Goal: Task Accomplishment & Management: Manage account settings

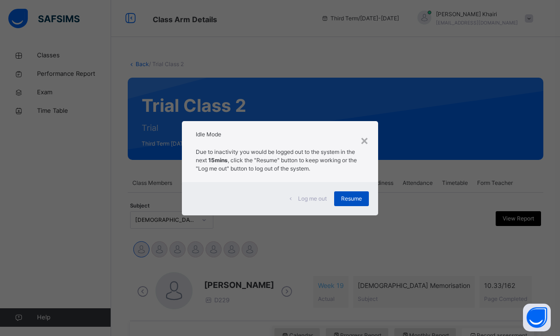
click at [347, 203] on span "Resume" at bounding box center [351, 199] width 21 height 8
click at [359, 194] on div "Resume" at bounding box center [351, 199] width 35 height 15
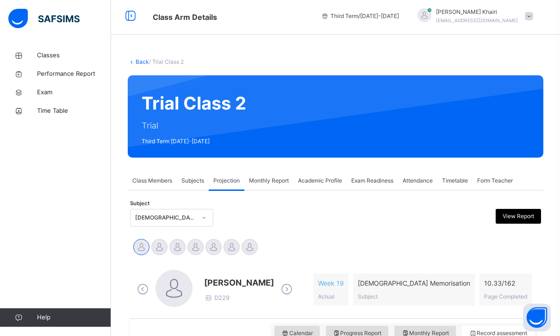
click at [167, 211] on div "[DEMOGRAPHIC_DATA] Memorisation (008)" at bounding box center [163, 218] width 65 height 14
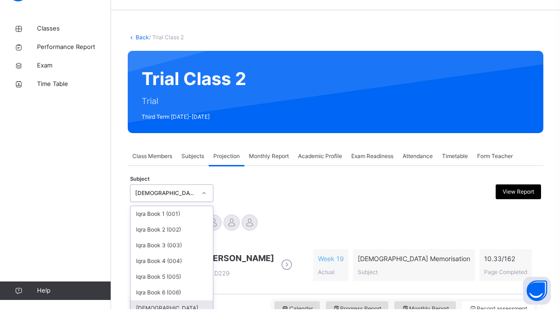
click at [171, 328] on div "[DEMOGRAPHIC_DATA] Reading (007)" at bounding box center [172, 340] width 82 height 24
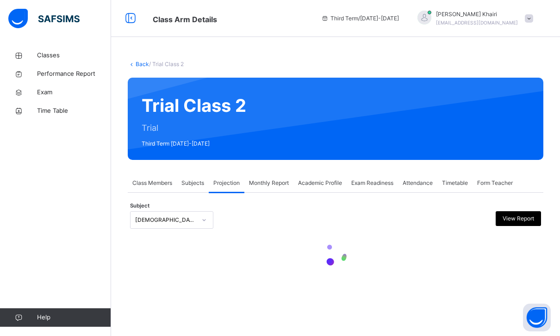
scroll to position [30, 0]
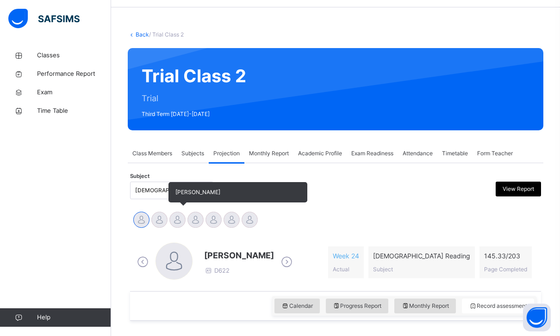
click at [172, 213] on div at bounding box center [177, 220] width 16 height 16
click at [162, 216] on div at bounding box center [159, 220] width 16 height 16
click at [176, 217] on div at bounding box center [177, 220] width 16 height 16
click at [199, 220] on div at bounding box center [195, 220] width 16 height 16
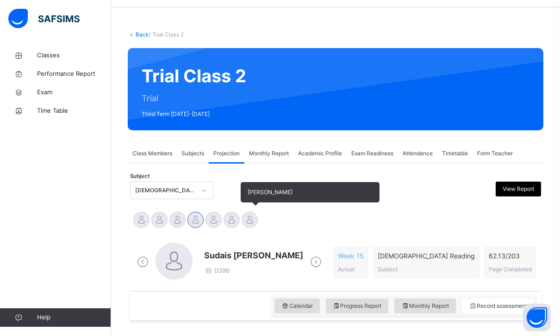
click at [253, 216] on div at bounding box center [250, 220] width 16 height 16
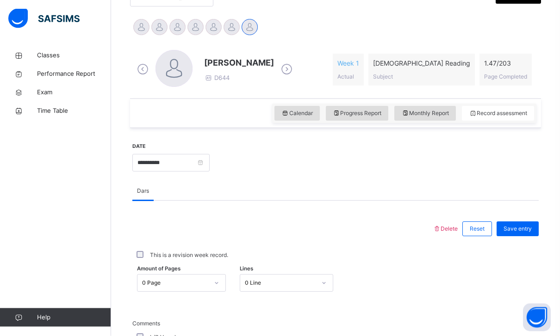
scroll to position [223, 0]
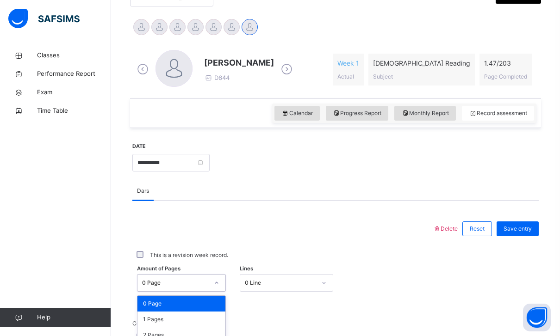
click at [190, 279] on div "0 Page" at bounding box center [175, 283] width 67 height 8
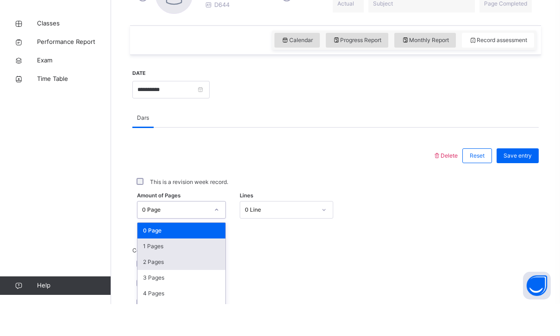
scroll to position [0, 0]
click at [204, 271] on div "1 Pages" at bounding box center [181, 279] width 88 height 16
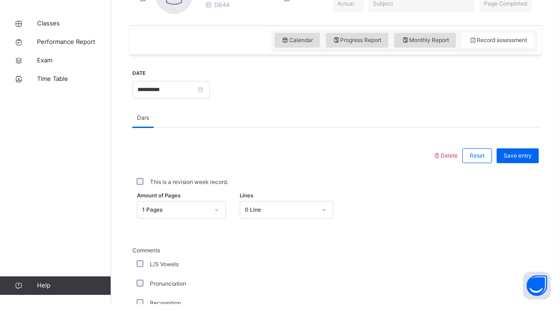
scroll to position [296, 0]
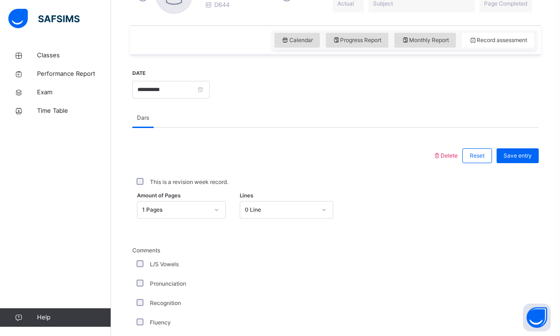
click at [268, 217] on div "0 Line" at bounding box center [277, 210] width 75 height 14
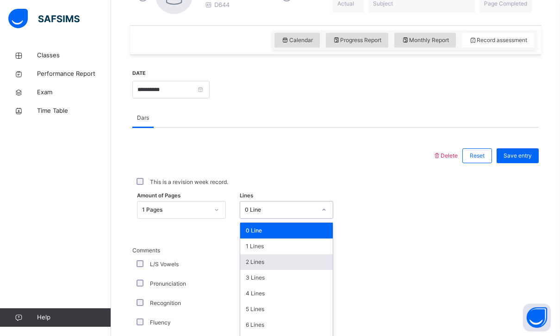
click at [273, 266] on div "2 Lines" at bounding box center [286, 263] width 93 height 16
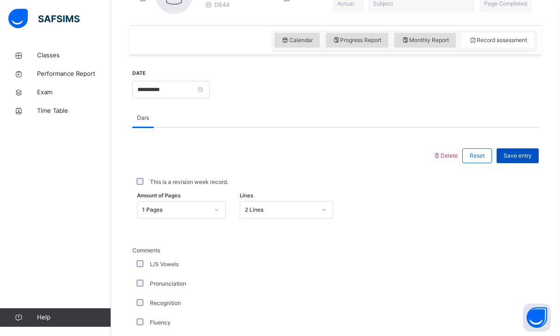
click at [528, 159] on span "Save entry" at bounding box center [518, 156] width 28 height 8
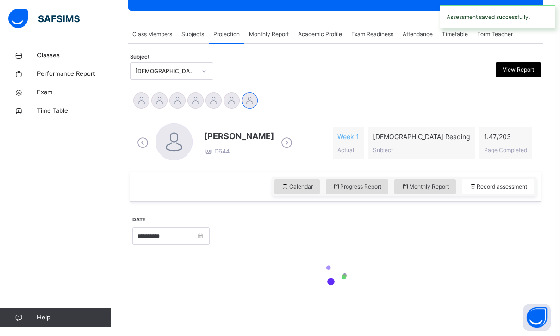
scroll to position [119, 0]
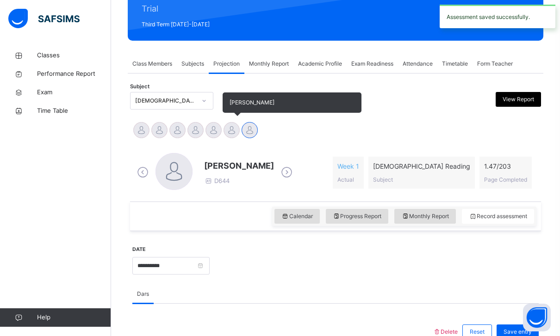
click at [232, 131] on div at bounding box center [232, 130] width 16 height 16
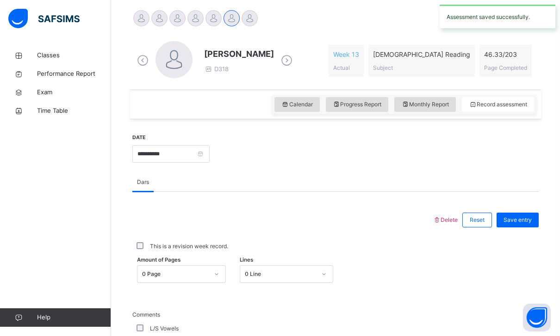
scroll to position [233, 0]
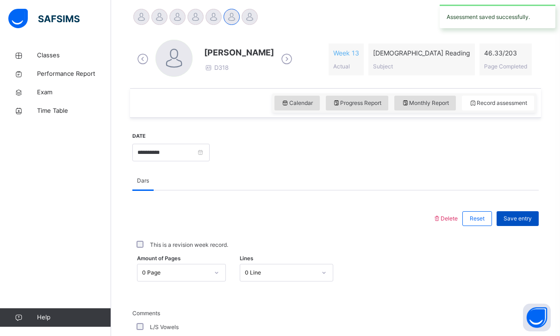
click at [518, 219] on span "Save entry" at bounding box center [518, 219] width 28 height 8
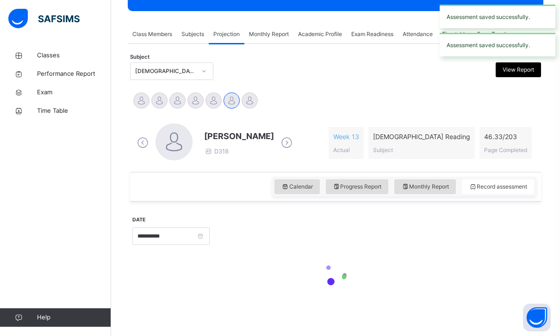
scroll to position [119, 0]
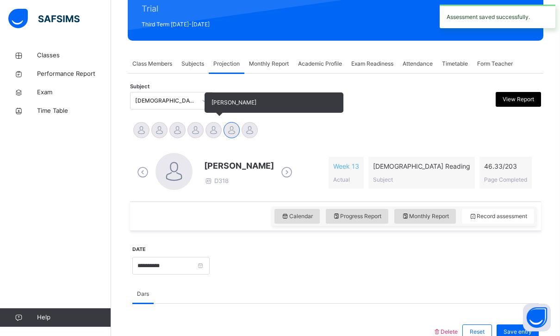
click at [214, 126] on div at bounding box center [213, 130] width 16 height 16
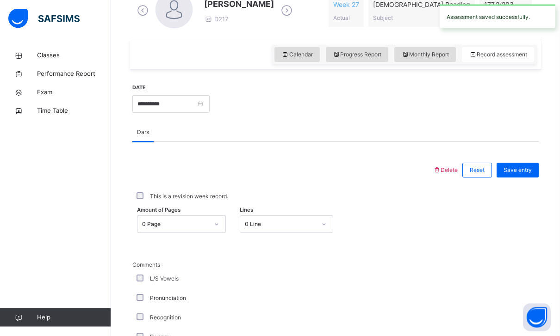
scroll to position [301, 0]
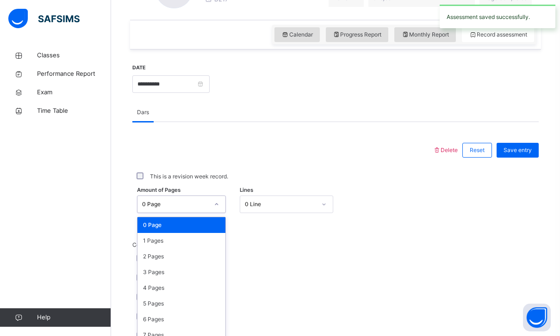
click at [196, 202] on div "0 Page" at bounding box center [175, 204] width 67 height 8
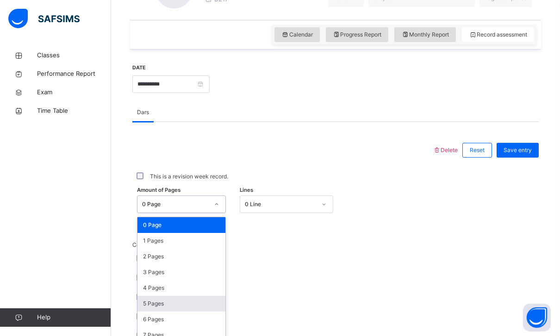
click at [190, 305] on div "5 Pages" at bounding box center [181, 304] width 88 height 16
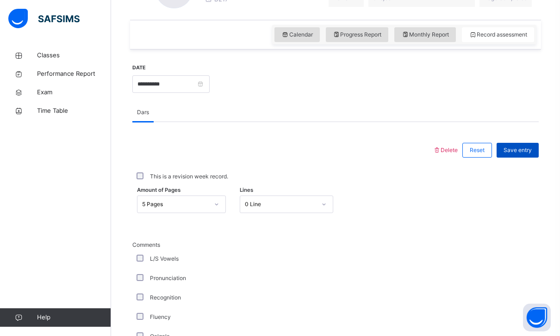
click at [524, 149] on span "Save entry" at bounding box center [518, 150] width 28 height 8
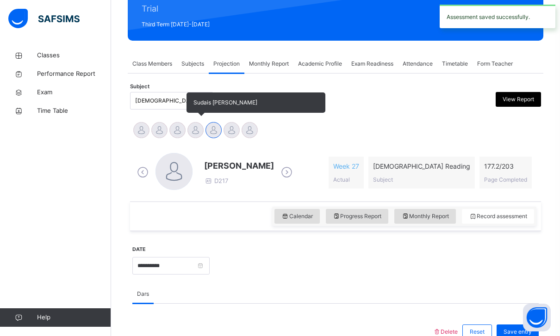
click at [198, 128] on div at bounding box center [195, 130] width 16 height 16
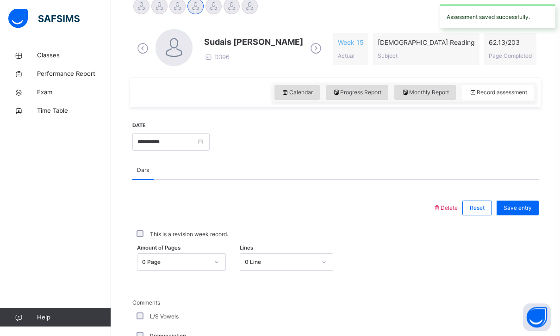
scroll to position [243, 0]
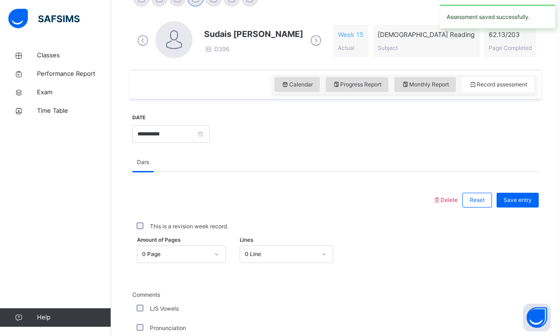
click at [210, 249] on div at bounding box center [217, 254] width 16 height 15
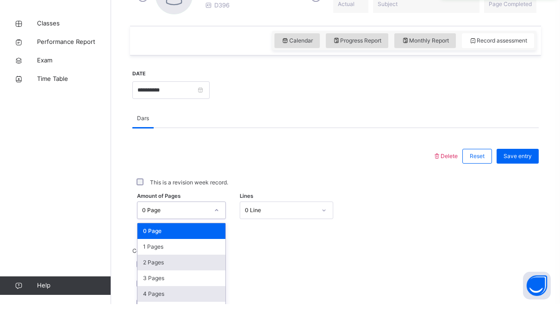
scroll to position [264, 0]
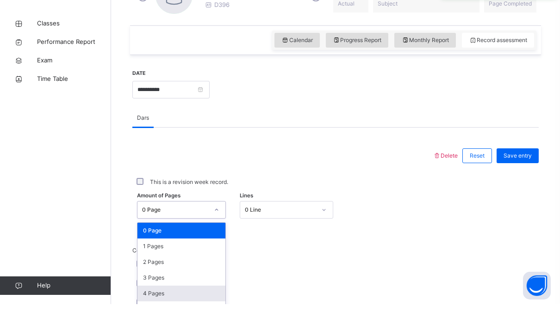
click at [192, 318] on div "4 Pages" at bounding box center [181, 326] width 88 height 16
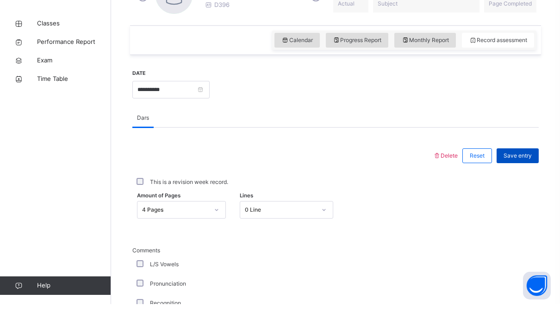
scroll to position [296, 0]
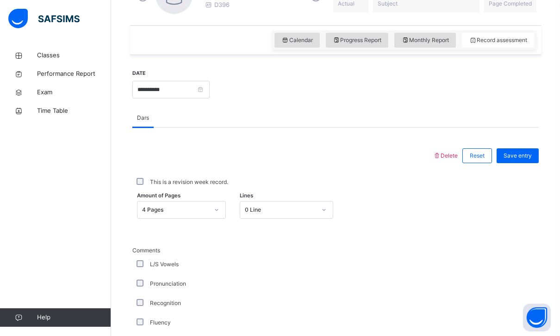
click at [517, 165] on div "Save entry" at bounding box center [515, 156] width 47 height 24
click at [531, 160] on span "Save entry" at bounding box center [518, 156] width 28 height 8
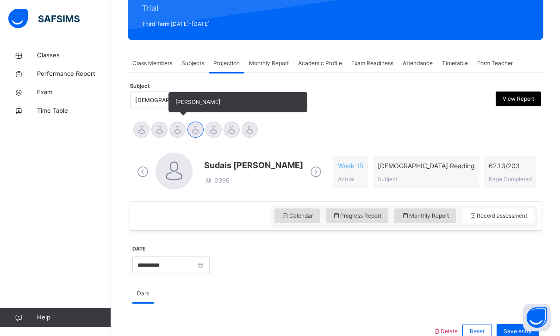
scroll to position [119, 0]
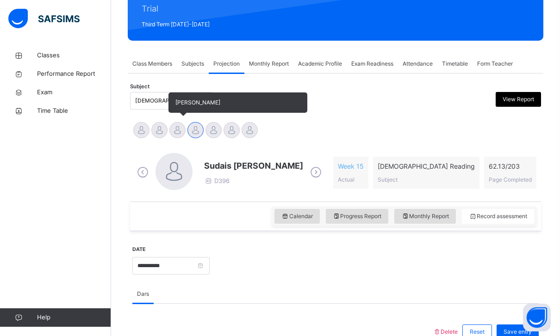
click at [180, 131] on div at bounding box center [177, 130] width 16 height 16
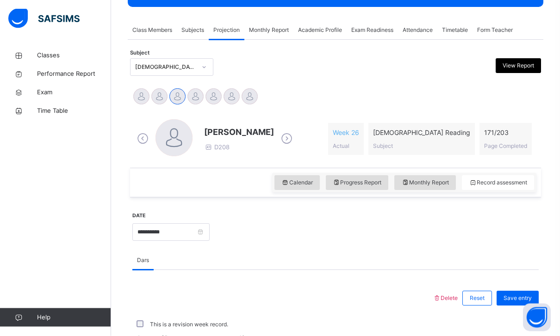
scroll to position [154, 0]
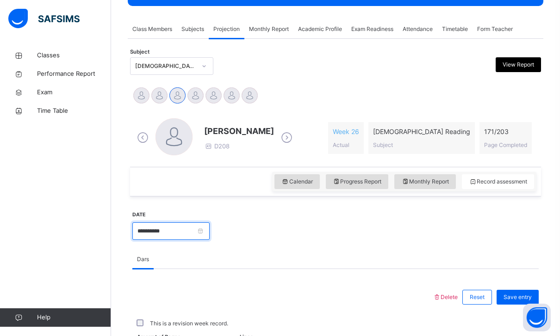
click at [189, 228] on input "**********" at bounding box center [170, 232] width 77 height 18
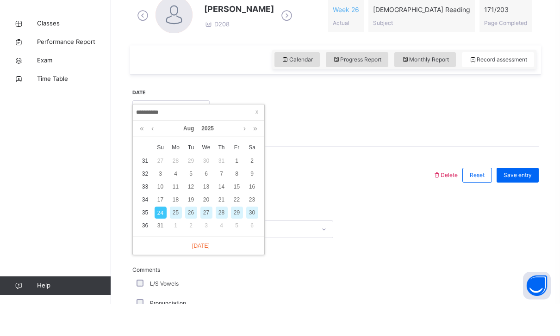
click at [326, 224] on div "This is a revision week record." at bounding box center [335, 233] width 406 height 19
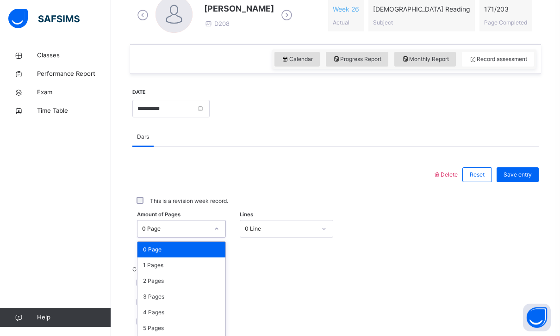
click at [167, 222] on div "0 Page" at bounding box center [172, 229] width 70 height 14
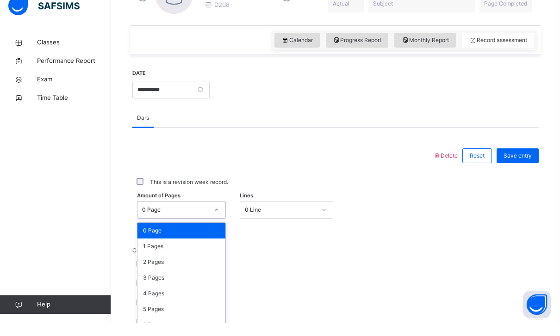
click at [146, 191] on div "This is a revision week record." at bounding box center [336, 195] width 402 height 8
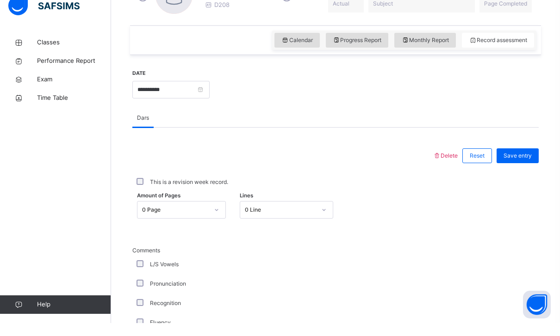
scroll to position [296, 0]
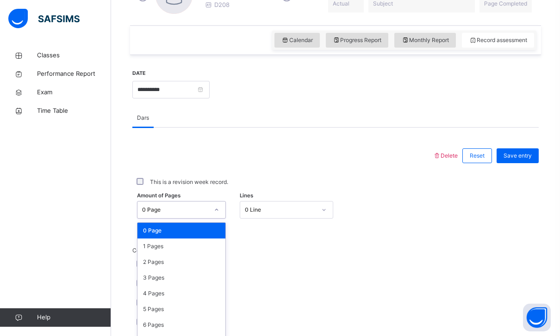
click at [175, 206] on div "0 Page" at bounding box center [175, 210] width 67 height 8
click at [175, 280] on div "3 Pages" at bounding box center [181, 278] width 88 height 16
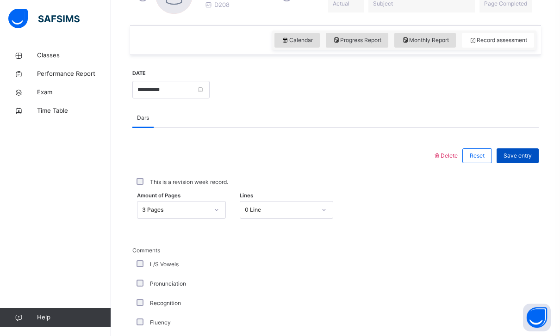
click at [529, 150] on div "Save entry" at bounding box center [518, 156] width 42 height 15
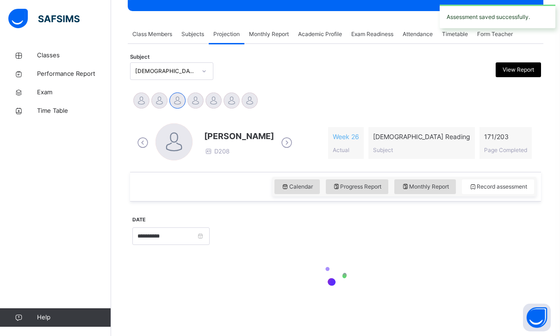
scroll to position [119, 0]
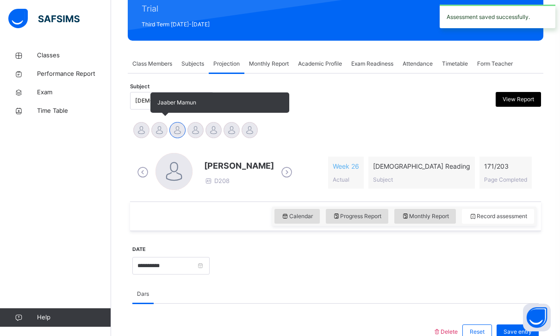
click at [160, 133] on div at bounding box center [159, 130] width 16 height 16
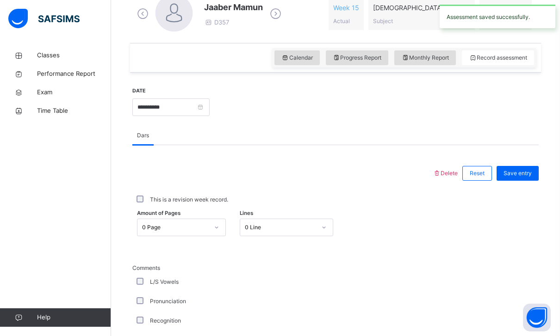
click at [190, 221] on div "0 Page" at bounding box center [172, 228] width 70 height 14
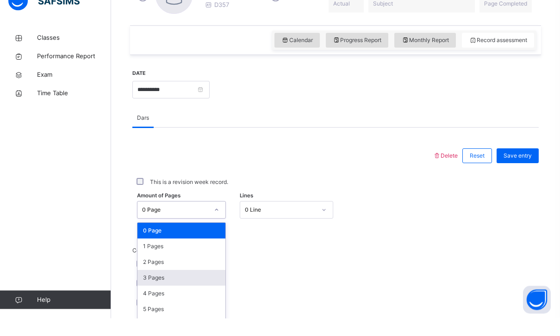
click at [202, 288] on div "3 Pages" at bounding box center [181, 296] width 88 height 16
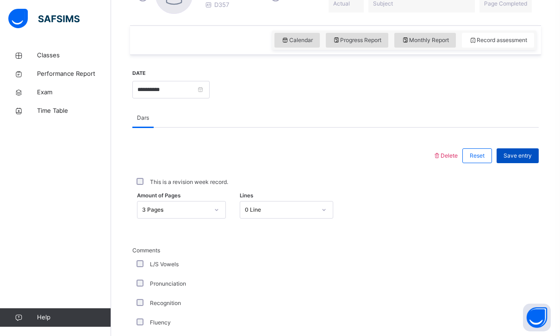
click at [511, 152] on span "Save entry" at bounding box center [518, 156] width 28 height 8
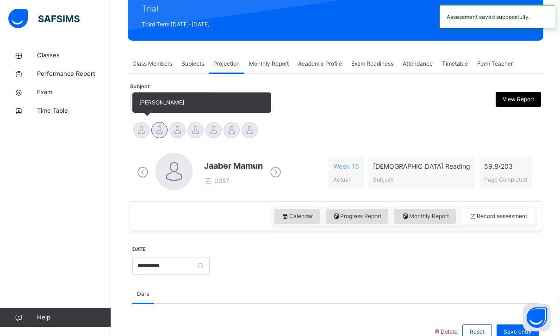
click at [145, 132] on div at bounding box center [141, 130] width 16 height 16
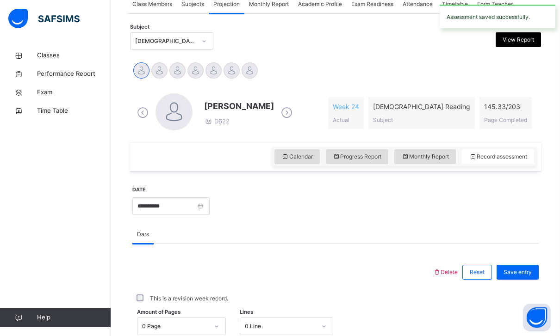
scroll to position [179, 0]
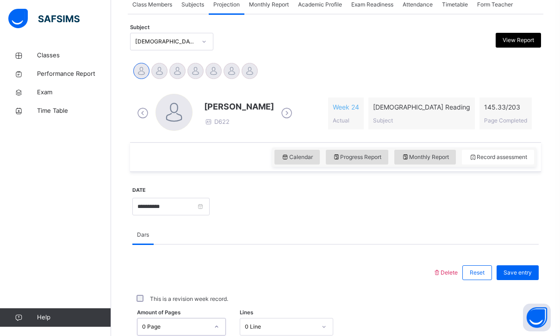
click at [189, 323] on div "0 Page" at bounding box center [175, 327] width 67 height 8
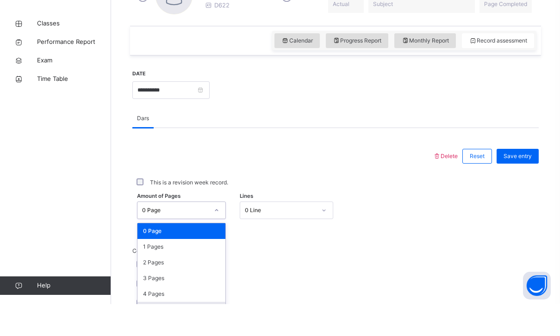
scroll to position [264, 0]
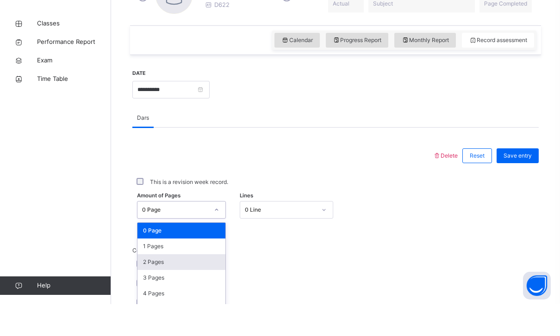
click at [203, 286] on div "2 Pages" at bounding box center [181, 294] width 88 height 16
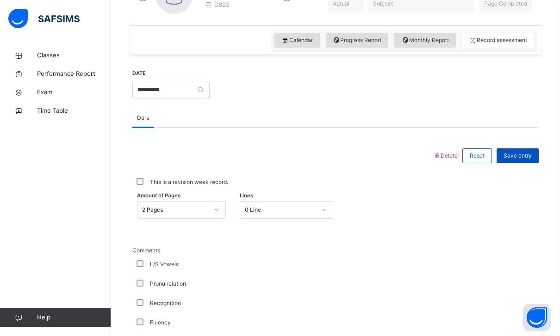
click at [516, 154] on span "Save entry" at bounding box center [518, 156] width 28 height 8
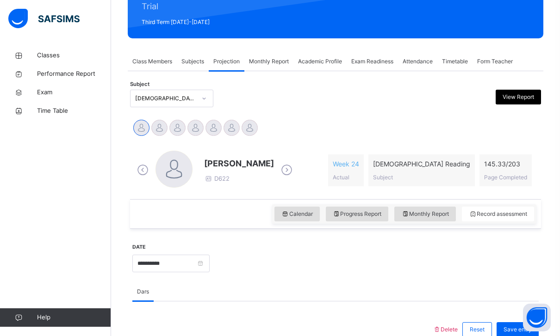
scroll to position [119, 0]
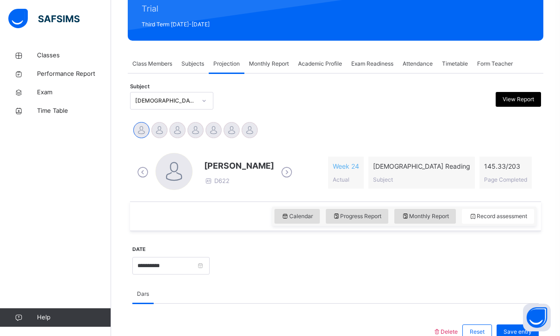
click at [165, 89] on div "Subject [DEMOGRAPHIC_DATA] Reading (007) View Report" at bounding box center [335, 100] width 411 height 27
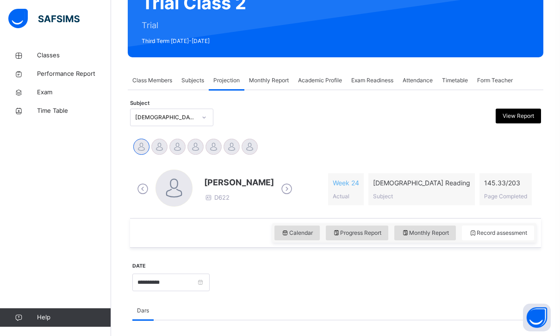
click at [180, 117] on div "[DEMOGRAPHIC_DATA] Reading (007)" at bounding box center [165, 117] width 61 height 8
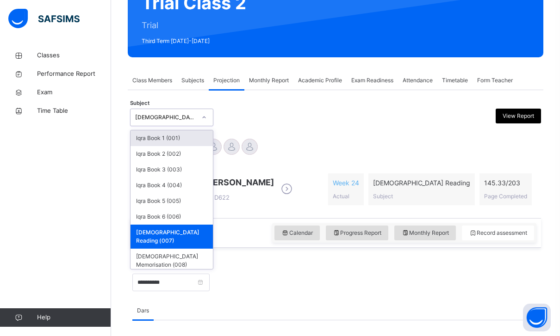
scroll to position [102, 0]
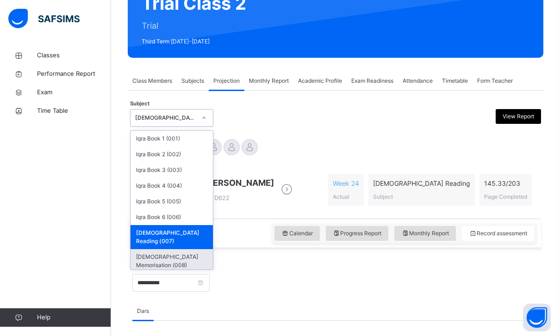
click at [171, 249] on div "[DEMOGRAPHIC_DATA] Memorisation (008)" at bounding box center [172, 261] width 82 height 24
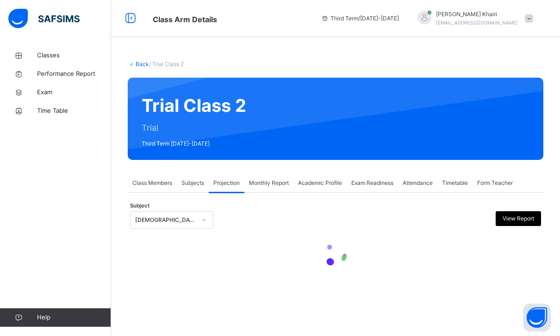
scroll to position [30, 0]
